Goal: Find contact information: Find contact information

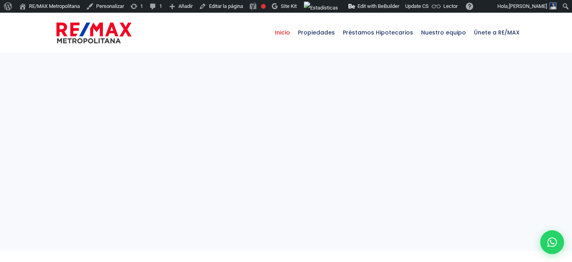
select select
click at [441, 31] on span "Nuestro equipo" at bounding box center [443, 33] width 53 height 24
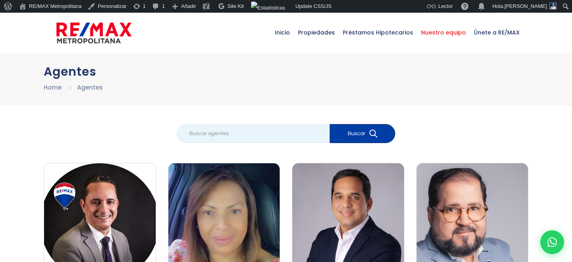
click at [263, 137] on input "search" at bounding box center [253, 134] width 153 height 18
type input "vanesa"
click at [330, 124] on button "Buscar" at bounding box center [363, 133] width 66 height 19
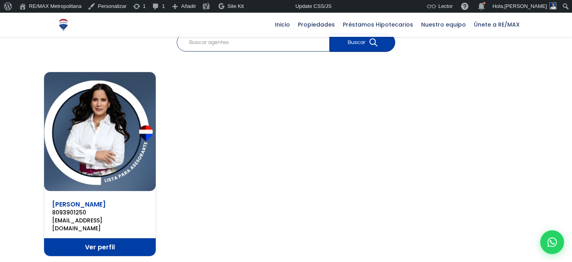
scroll to position [99, 0]
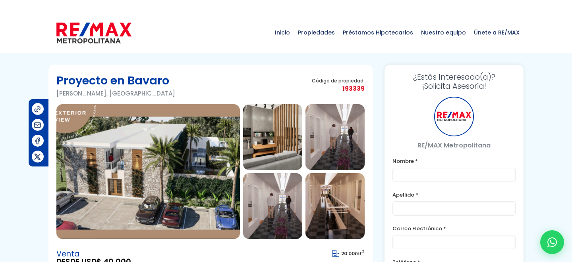
type input "Franklin"
type input "Marte"
type input "[PERSON_NAME][EMAIL_ADDRESS][PERSON_NAME][DOMAIN_NAME]"
type input "[PHONE_NUMBER]"
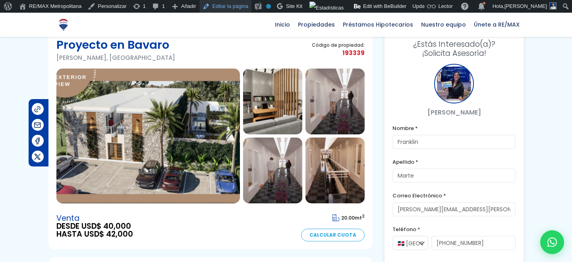
scroll to position [30, 0]
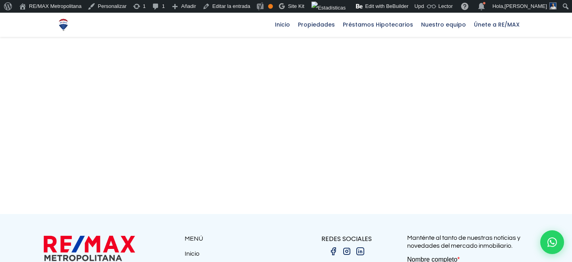
scroll to position [1205, 0]
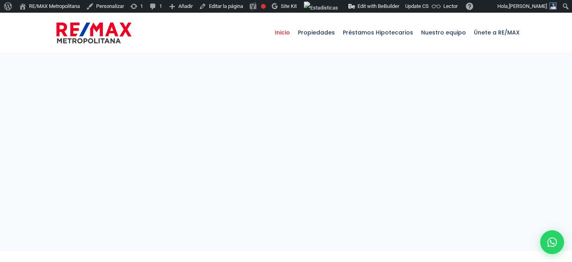
select select
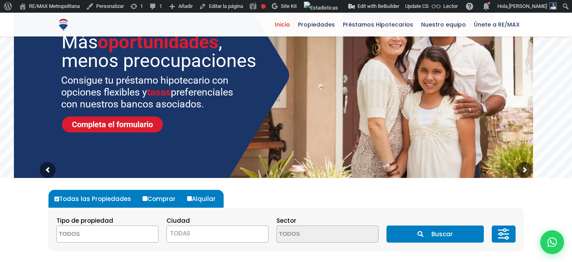
scroll to position [78, 0]
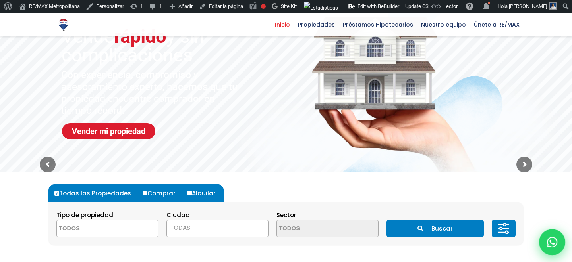
click at [543, 246] on div at bounding box center [552, 243] width 26 height 26
type input "Franklin"
type input "Marte"
type input "[PERSON_NAME][EMAIL_ADDRESS][PERSON_NAME][DOMAIN_NAME]"
type input "[PHONE_NUMBER]"
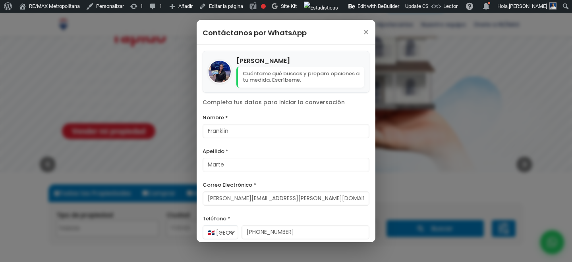
drag, startPoint x: 209, startPoint y: 64, endPoint x: 296, endPoint y: 63, distance: 87.0
click at [296, 63] on div "[PERSON_NAME] Cuéntame qué buscas y preparo opciones a tu medida. Escríbeme." at bounding box center [286, 72] width 167 height 42
